Goal: Transaction & Acquisition: Subscribe to service/newsletter

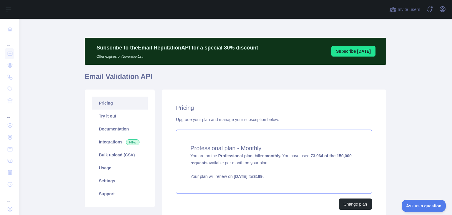
drag, startPoint x: 300, startPoint y: 183, endPoint x: 285, endPoint y: 174, distance: 17.1
click at [285, 174] on div "Professional plan - Monthly You are on the Professional plan , billed monthly. …" at bounding box center [274, 161] width 196 height 64
drag, startPoint x: 351, startPoint y: 158, endPoint x: 308, endPoint y: 157, distance: 42.4
click at [308, 157] on div "Professional plan - Monthly You are on the Professional plan , billed monthly. …" at bounding box center [274, 161] width 196 height 64
drag, startPoint x: 355, startPoint y: 159, endPoint x: 308, endPoint y: 157, distance: 46.5
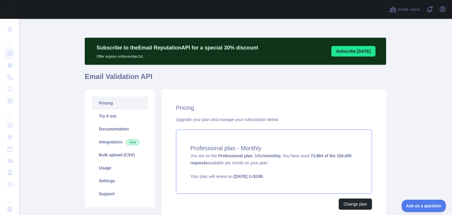
click at [308, 157] on div "Professional plan - Monthly You are on the Professional plan , billed monthly. …" at bounding box center [274, 161] width 196 height 64
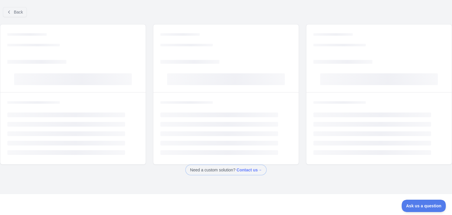
click at [325, 167] on div "Need a custom solution? Contact us →" at bounding box center [226, 169] width 452 height 11
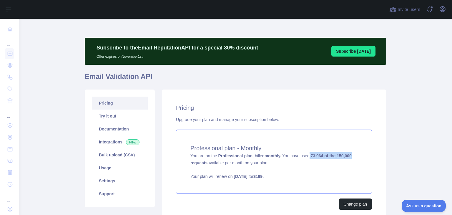
drag, startPoint x: 354, startPoint y: 156, endPoint x: 306, endPoint y: 158, distance: 47.7
click at [306, 158] on div "Professional plan - Monthly You are on the Professional plan , billed monthly. …" at bounding box center [274, 161] width 196 height 64
